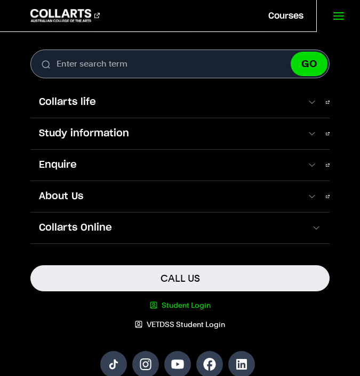
click at [197, 304] on link "Student Login" at bounding box center [179, 305] width 299 height 11
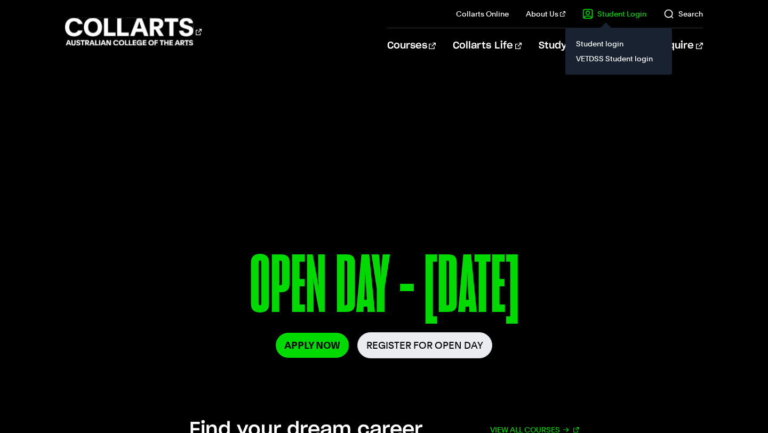
click at [407, 12] on link "Student Login" at bounding box center [614, 14] width 64 height 11
click at [407, 45] on link "Student login" at bounding box center [619, 43] width 90 height 15
